Goal: Information Seeking & Learning: Learn about a topic

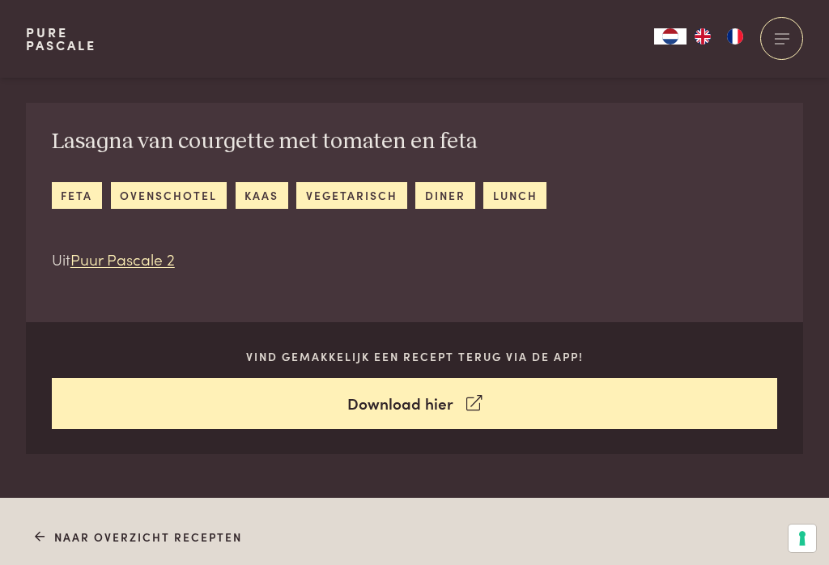
scroll to position [567, 0]
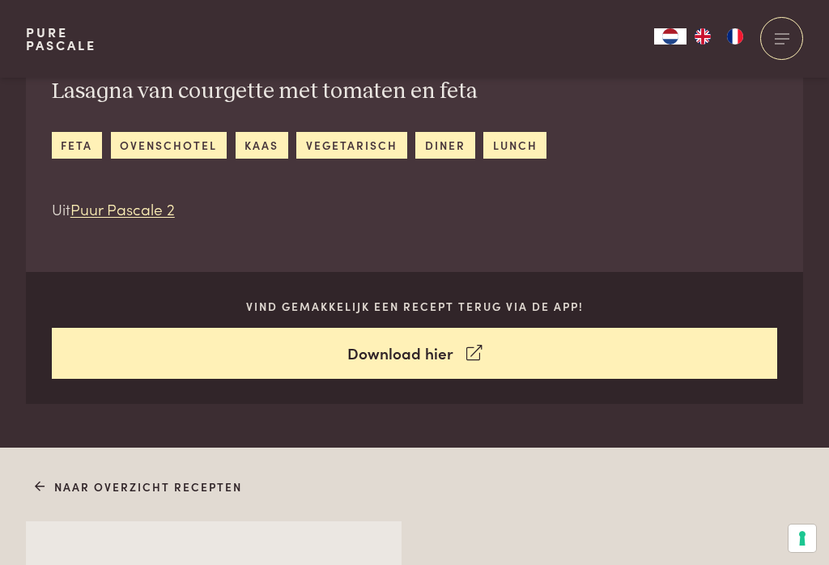
click at [467, 352] on icon at bounding box center [473, 353] width 15 height 23
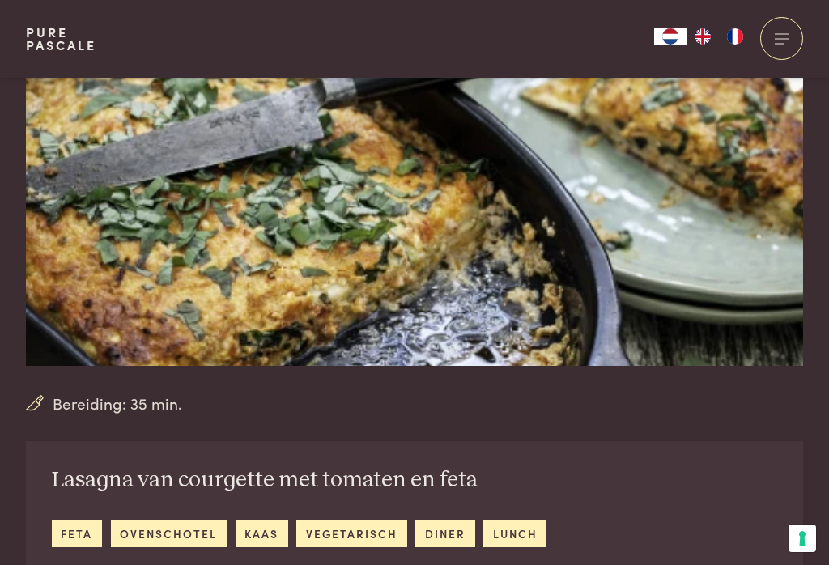
scroll to position [176, 0]
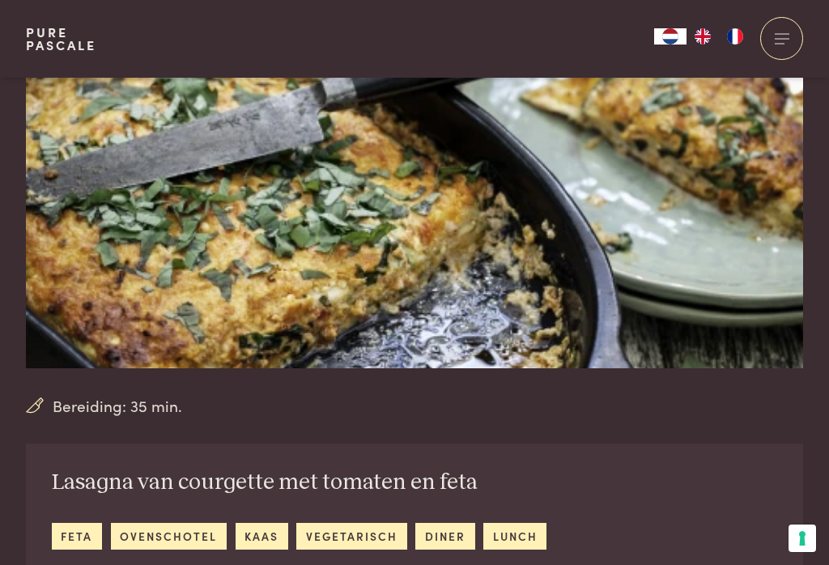
click at [127, 390] on div "Bereiding: 35 min." at bounding box center [414, 160] width 777 height 516
click at [405, 199] on img at bounding box center [414, 135] width 777 height 466
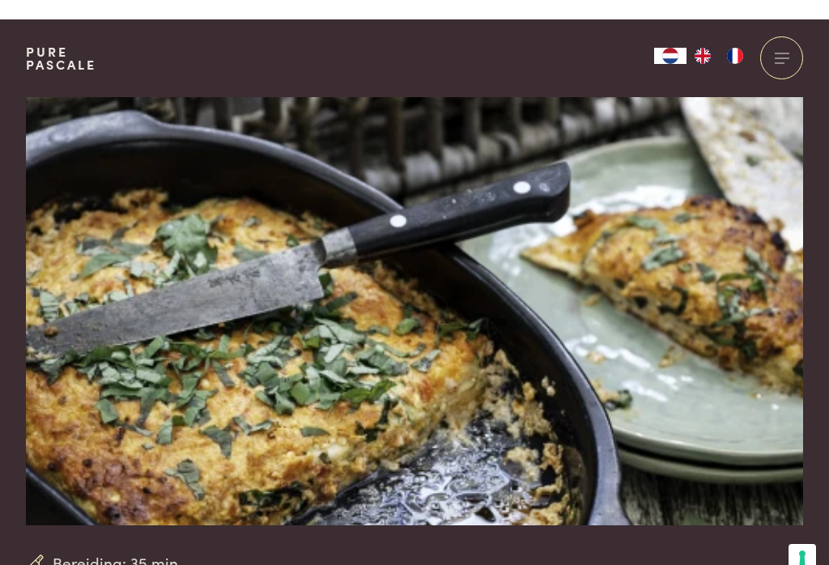
scroll to position [0, 0]
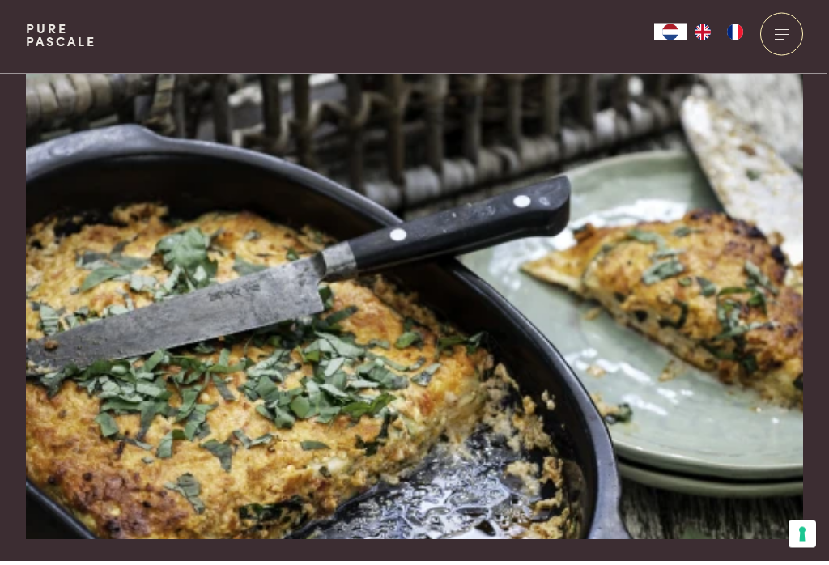
scroll to position [6, 0]
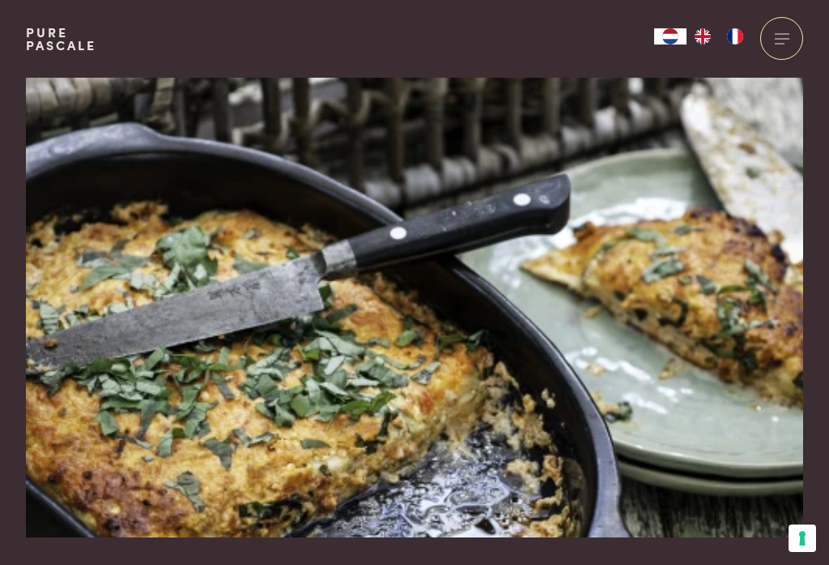
click at [774, 38] on div at bounding box center [781, 38] width 43 height 43
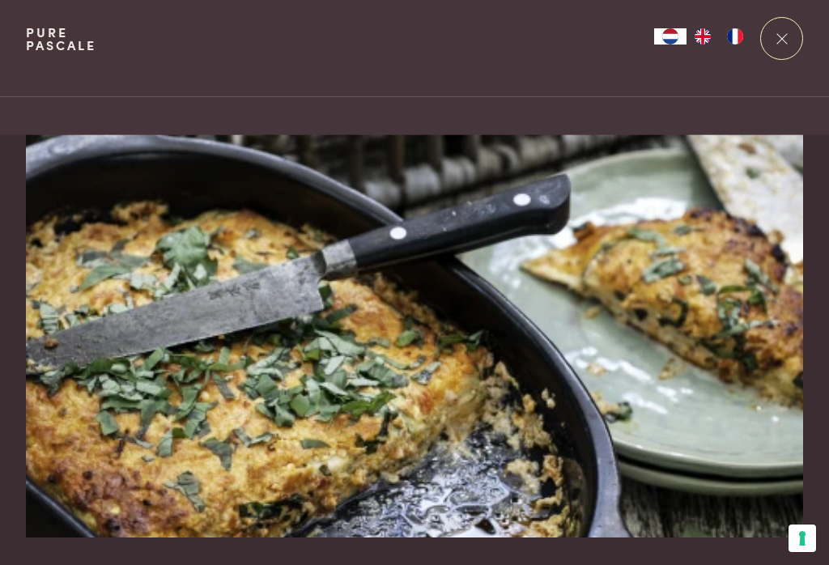
scroll to position [0, 0]
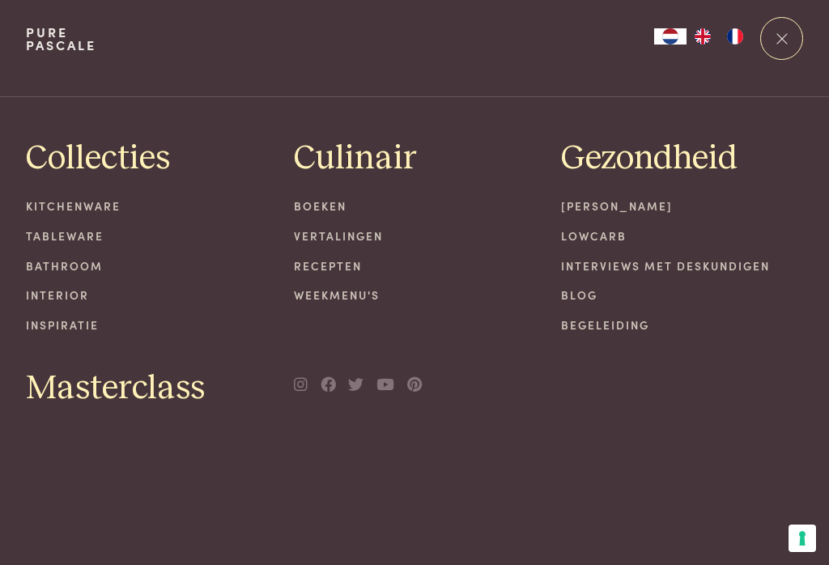
click at [781, 38] on span at bounding box center [781, 38] width 11 height 11
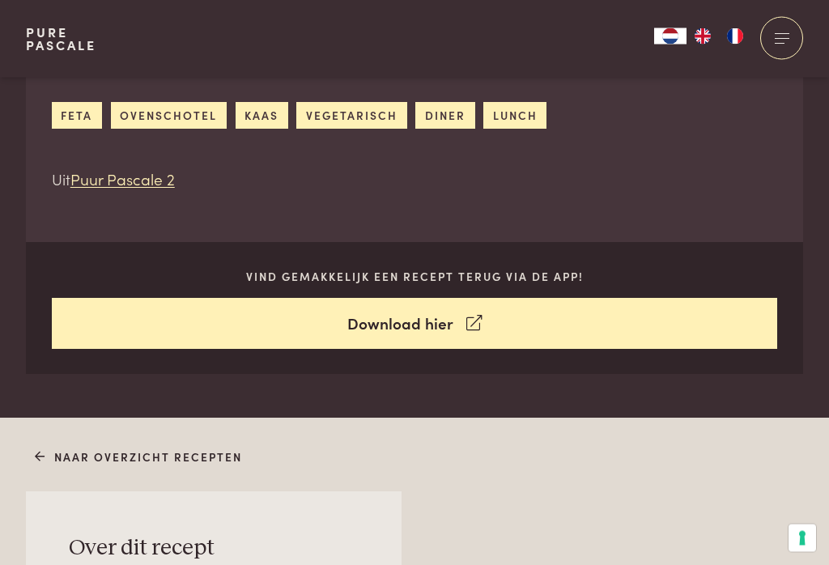
scroll to position [590, 0]
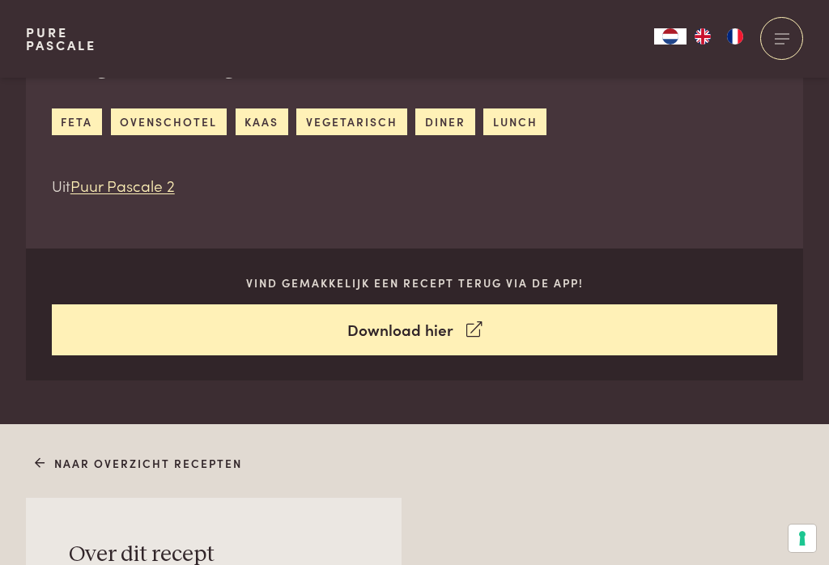
click at [156, 114] on link "ovenschotel" at bounding box center [169, 121] width 116 height 27
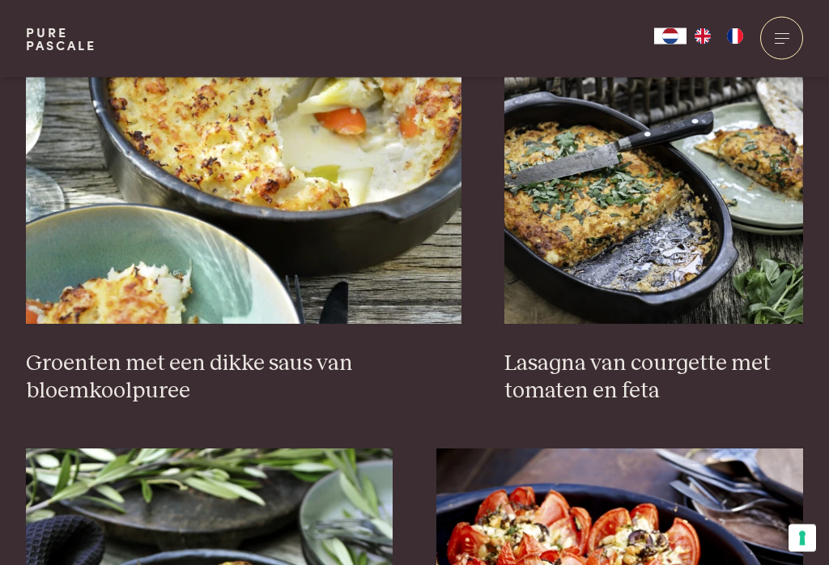
scroll to position [1608, 0]
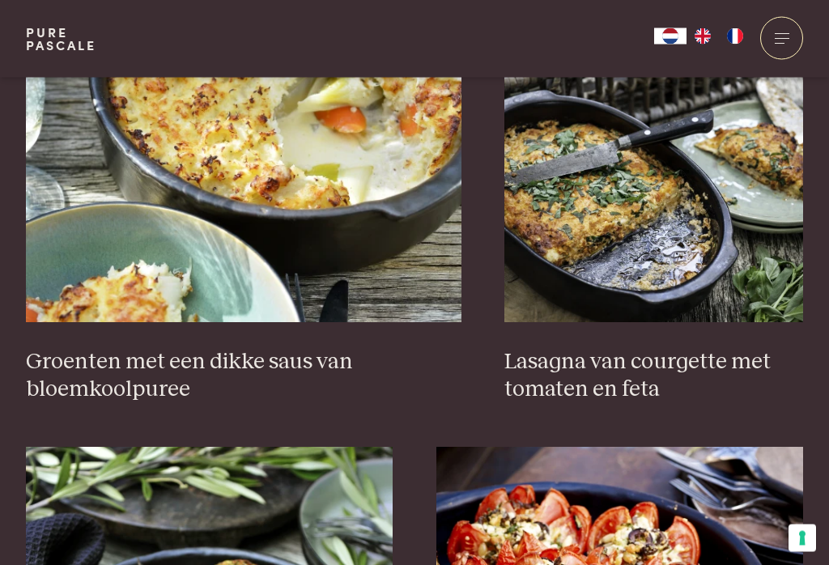
click at [655, 150] on img at bounding box center [653, 161] width 299 height 324
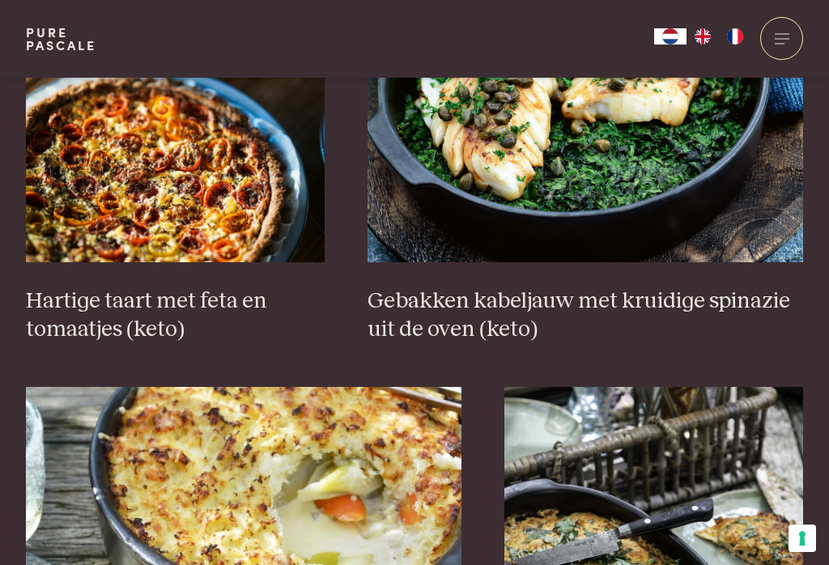
scroll to position [1219, 0]
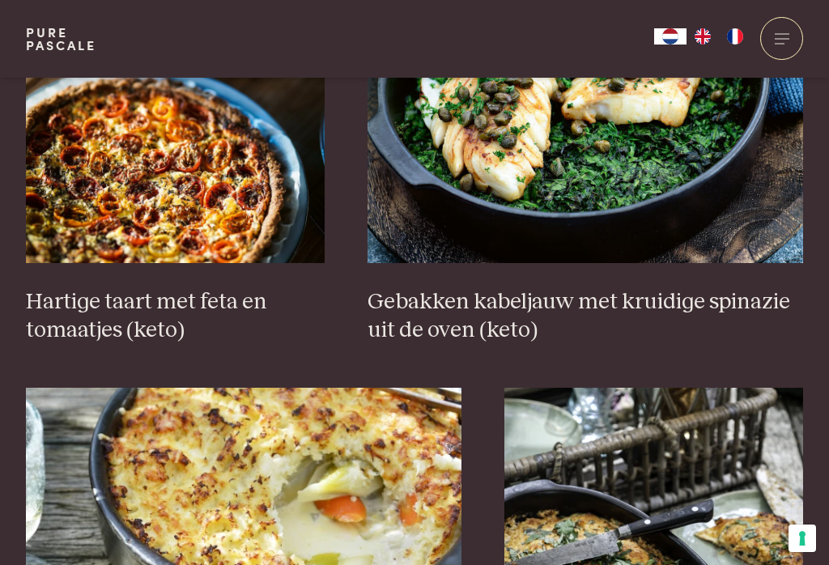
click at [188, 181] on img at bounding box center [175, 101] width 299 height 324
click at [176, 96] on img at bounding box center [175, 101] width 299 height 324
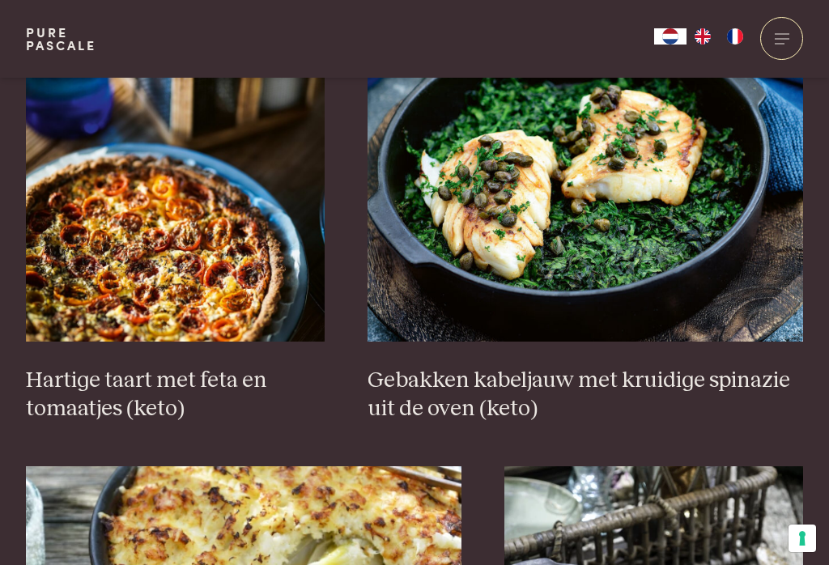
scroll to position [1132, 0]
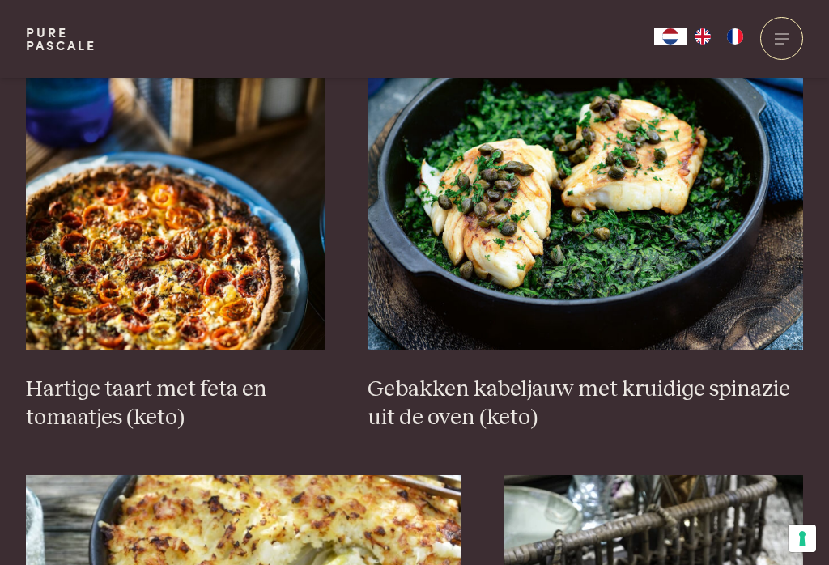
click at [164, 225] on img at bounding box center [175, 189] width 299 height 324
click at [182, 152] on img at bounding box center [175, 189] width 299 height 324
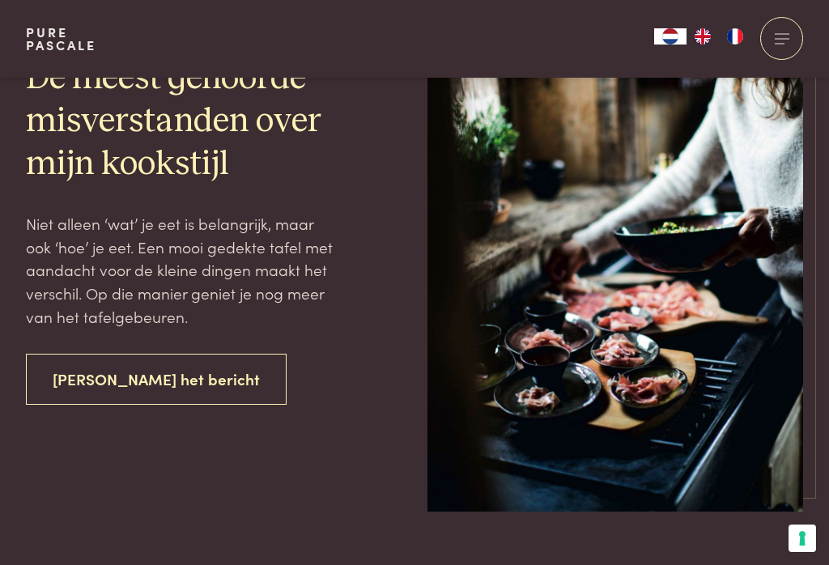
scroll to position [4944, 0]
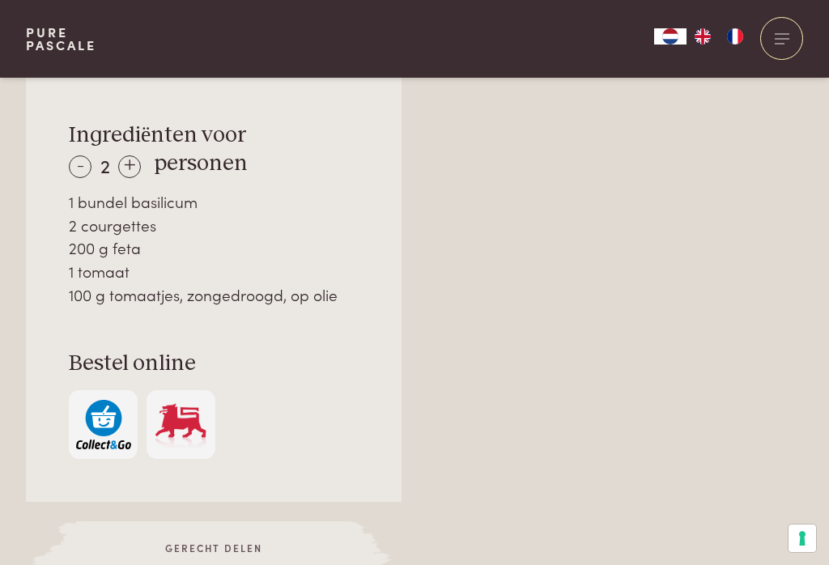
scroll to position [1134, 0]
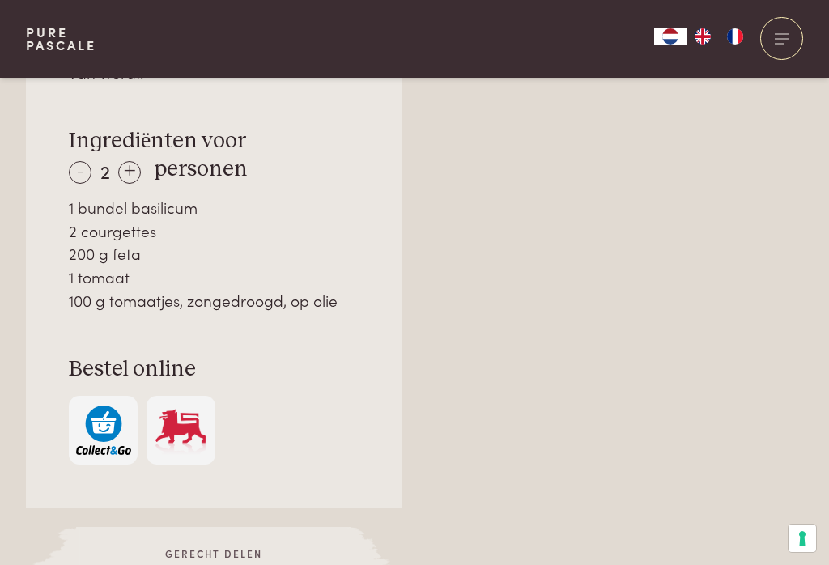
click at [132, 167] on div "+" at bounding box center [129, 172] width 23 height 23
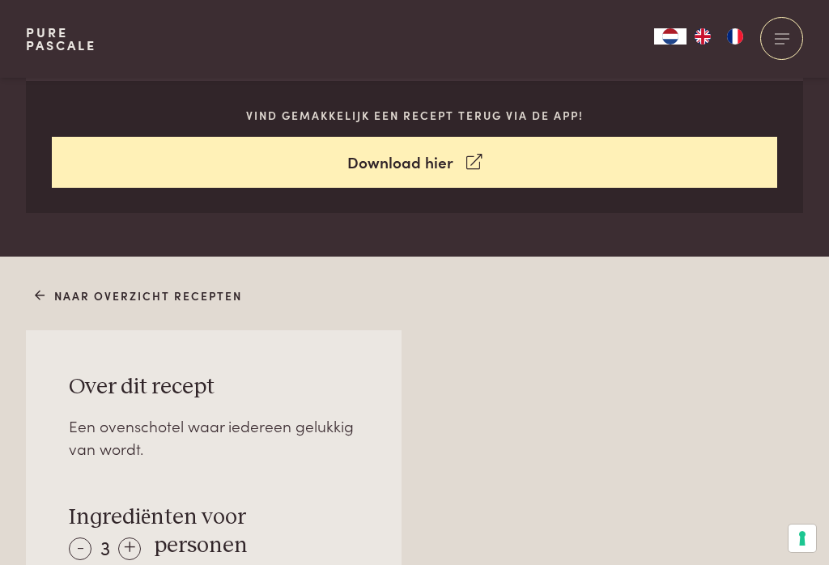
scroll to position [727, 0]
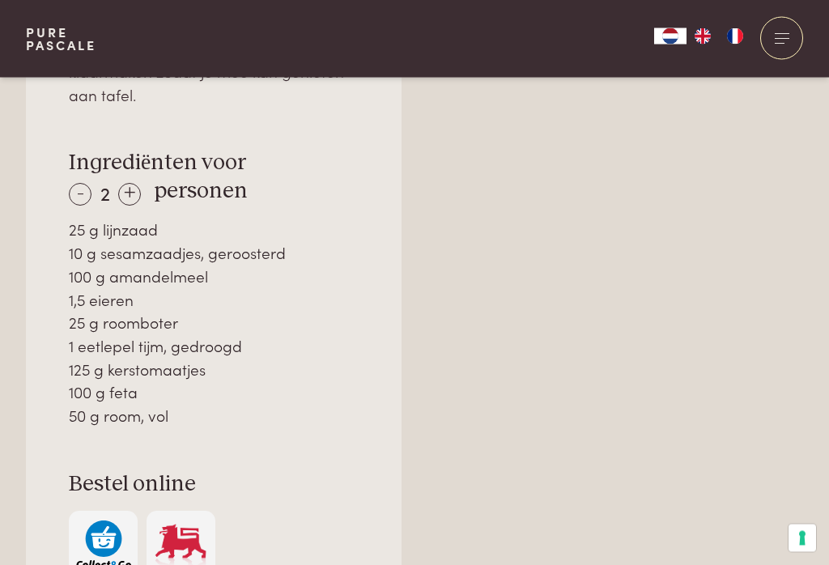
scroll to position [1158, 0]
click at [135, 189] on div "+" at bounding box center [129, 194] width 23 height 23
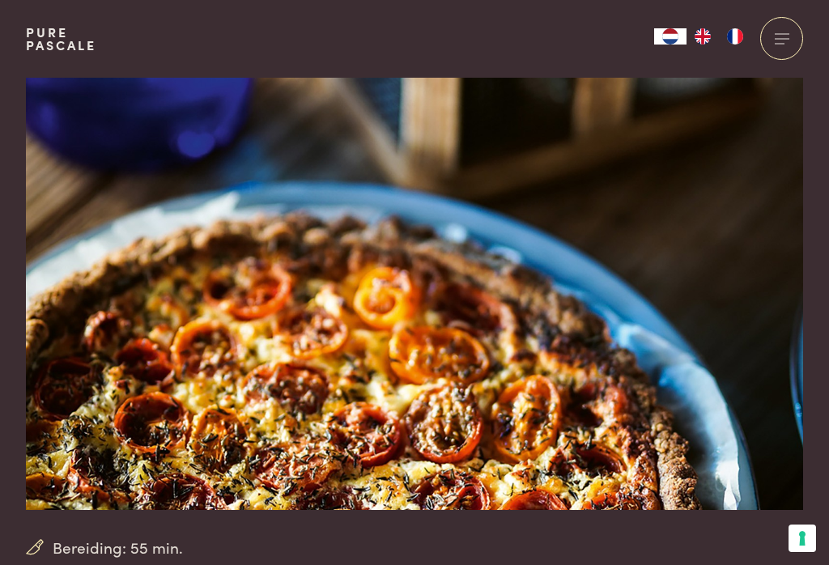
scroll to position [32, 0]
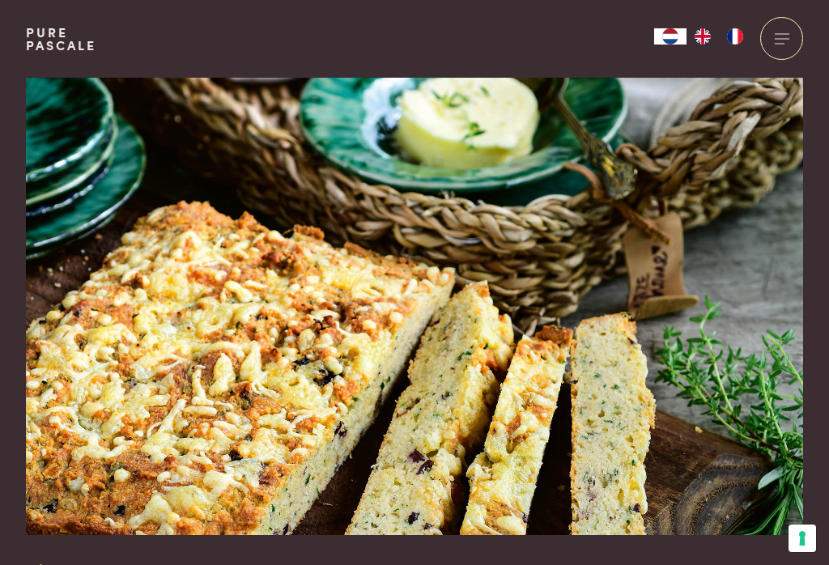
scroll to position [10, 0]
